Goal: Information Seeking & Learning: Learn about a topic

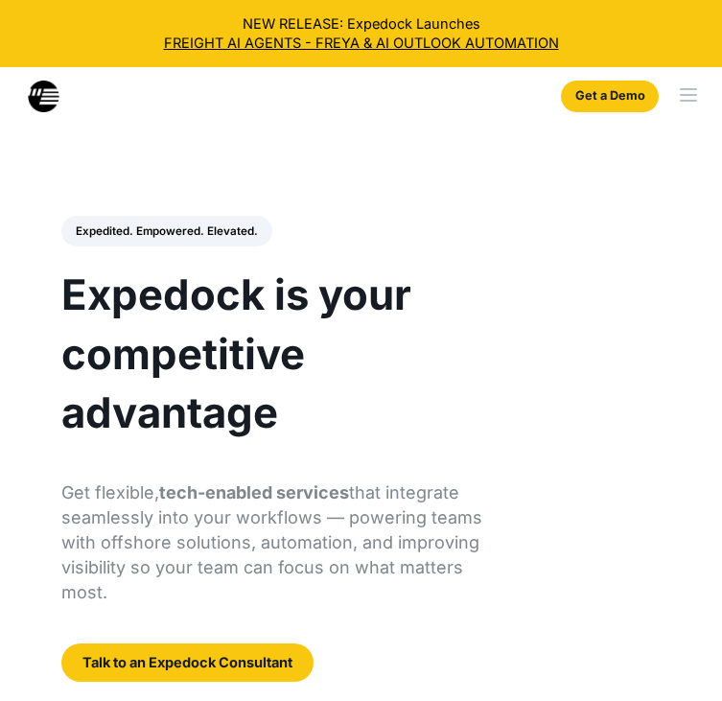
select select
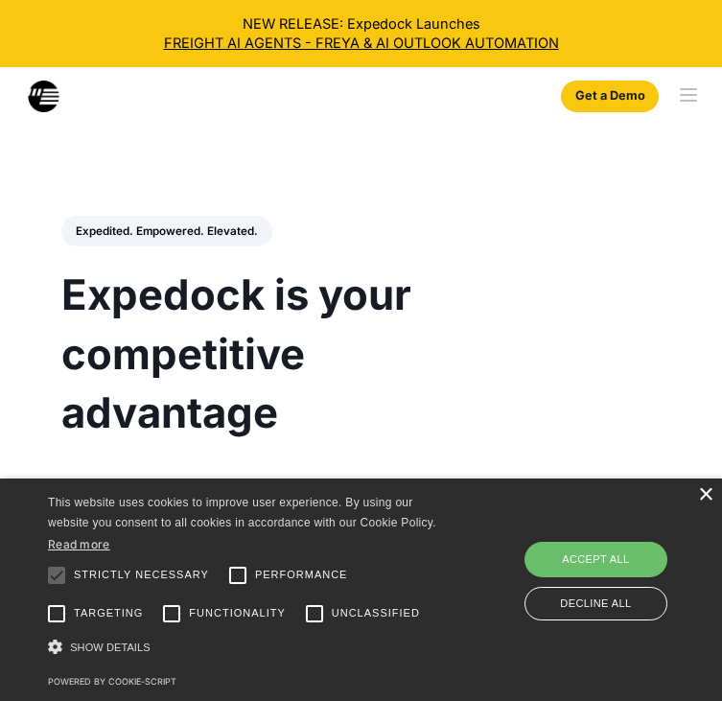
click at [710, 493] on div "×" at bounding box center [705, 495] width 14 height 14
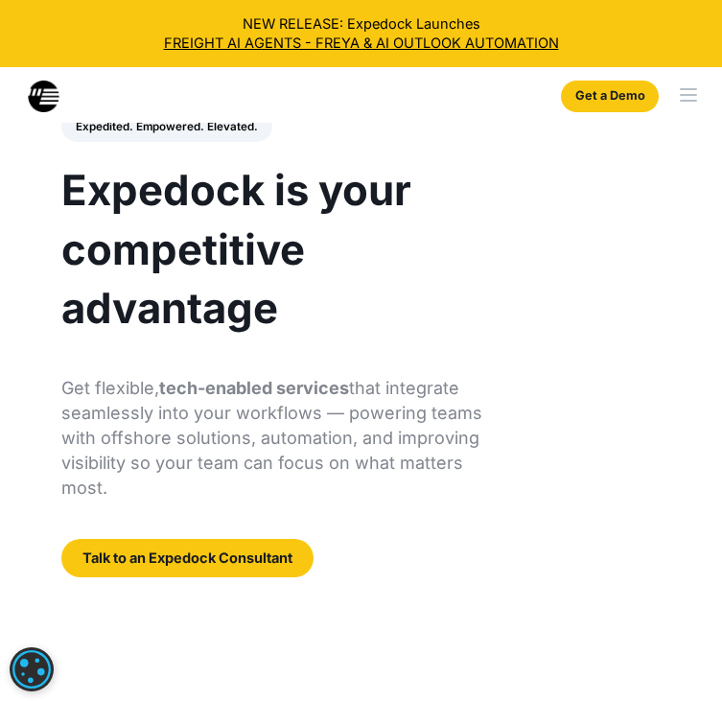
scroll to position [105, 0]
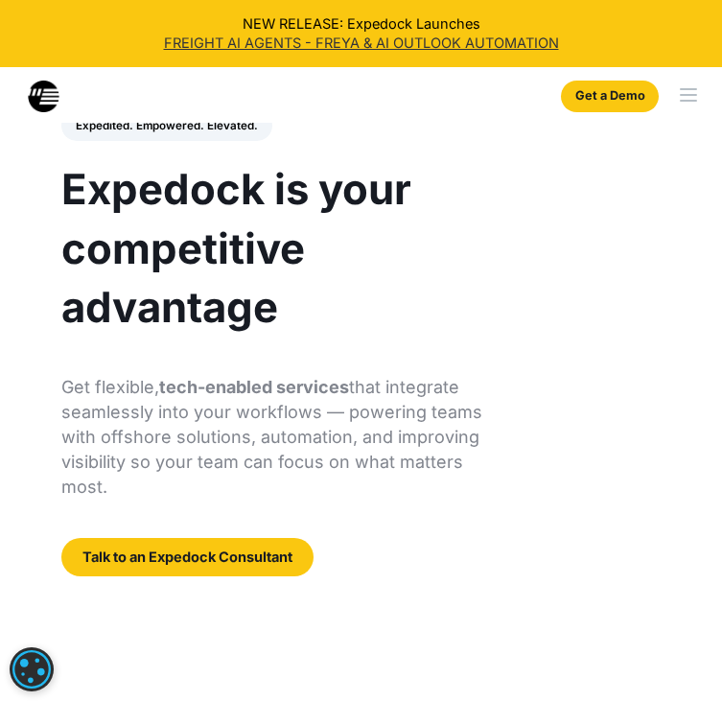
click at [451, 39] on link "FREIGHT AI AGENTS - FREYA & AI OUTLOOK AUTOMATION" at bounding box center [361, 43] width 694 height 19
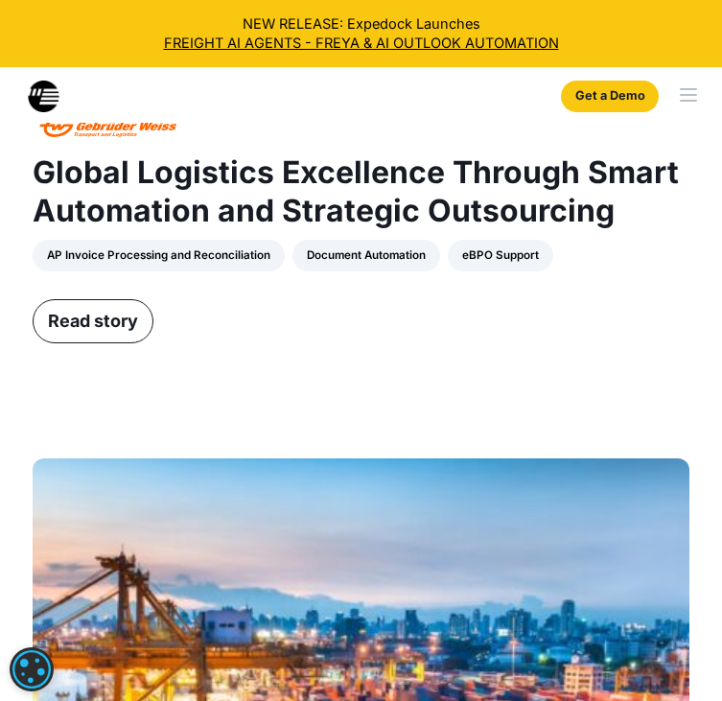
scroll to position [2822, 0]
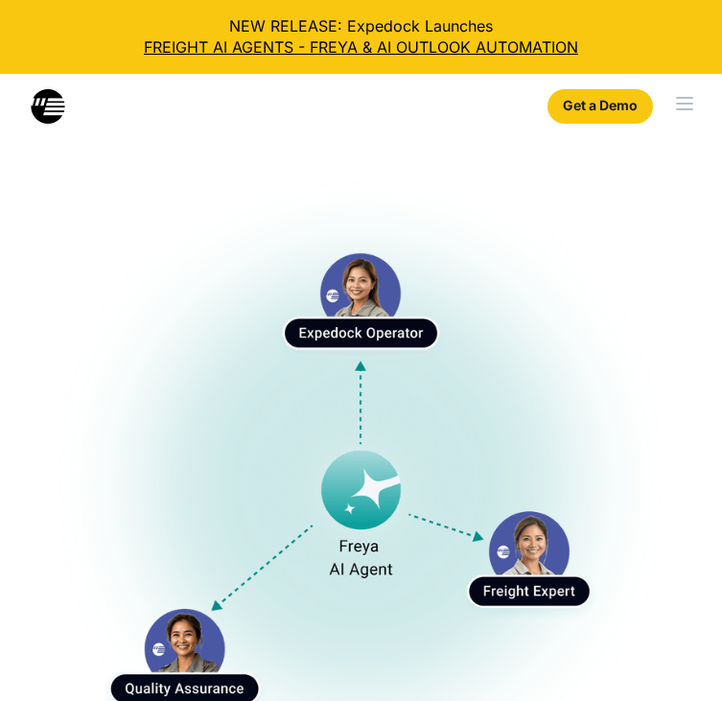
select select
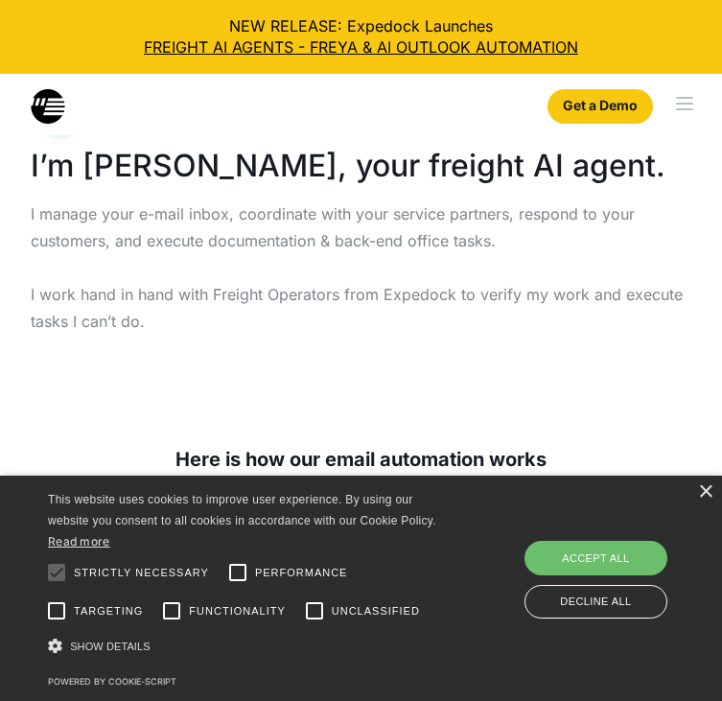
scroll to position [609, 0]
